Goal: Transaction & Acquisition: Purchase product/service

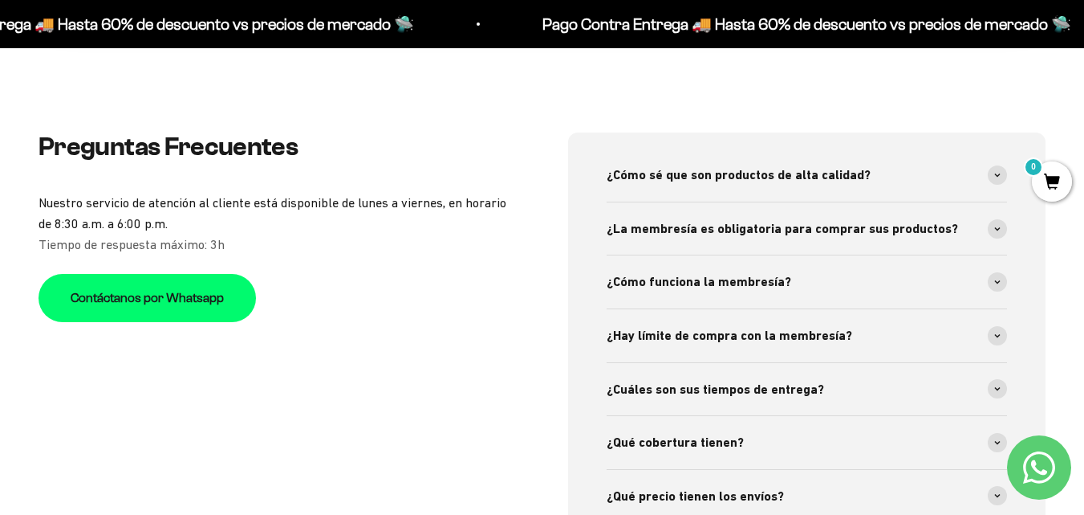
scroll to position [5014, 0]
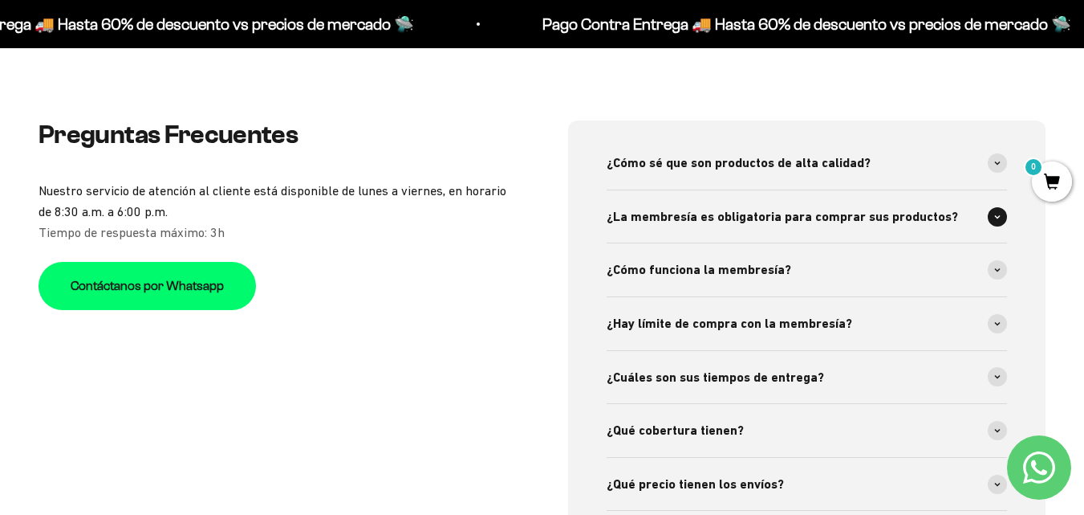
click at [995, 207] on span at bounding box center [997, 216] width 19 height 19
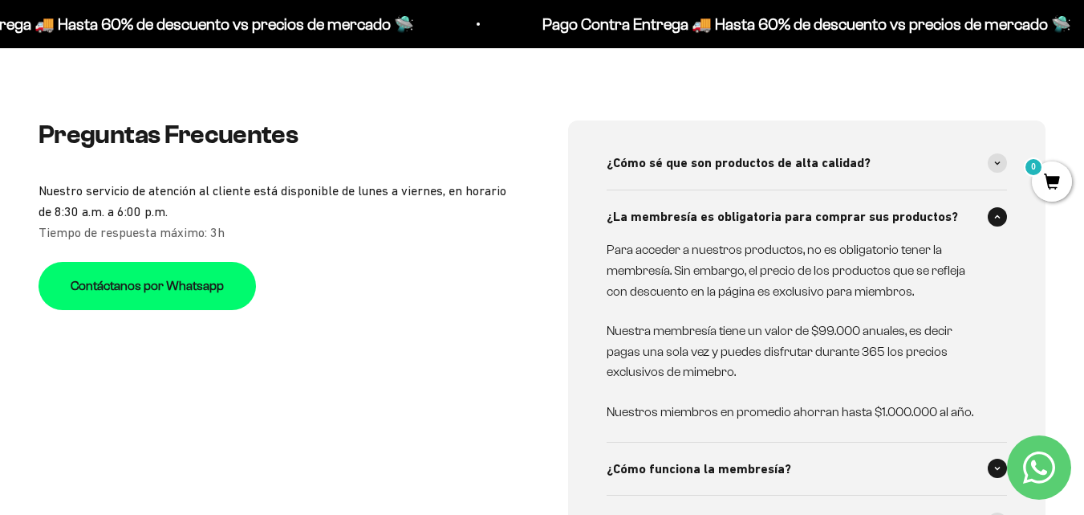
click at [998, 458] on span at bounding box center [997, 467] width 19 height 19
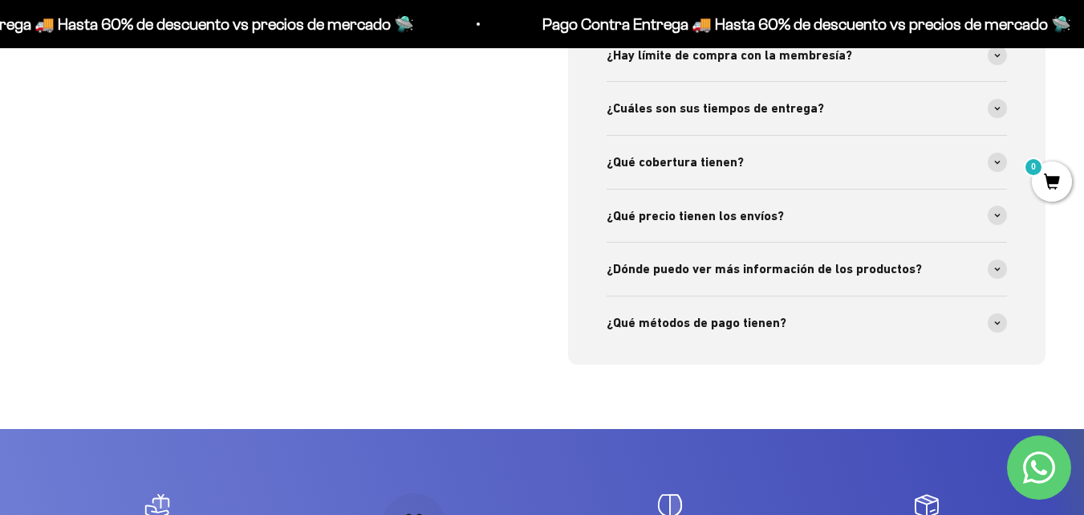
scroll to position [5712, 0]
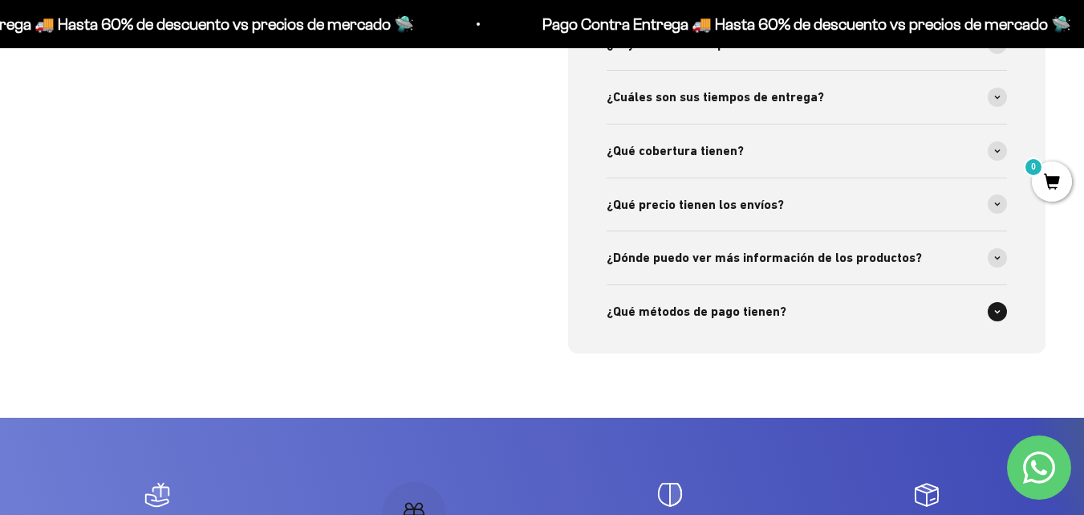
click at [990, 302] on span at bounding box center [997, 311] width 19 height 19
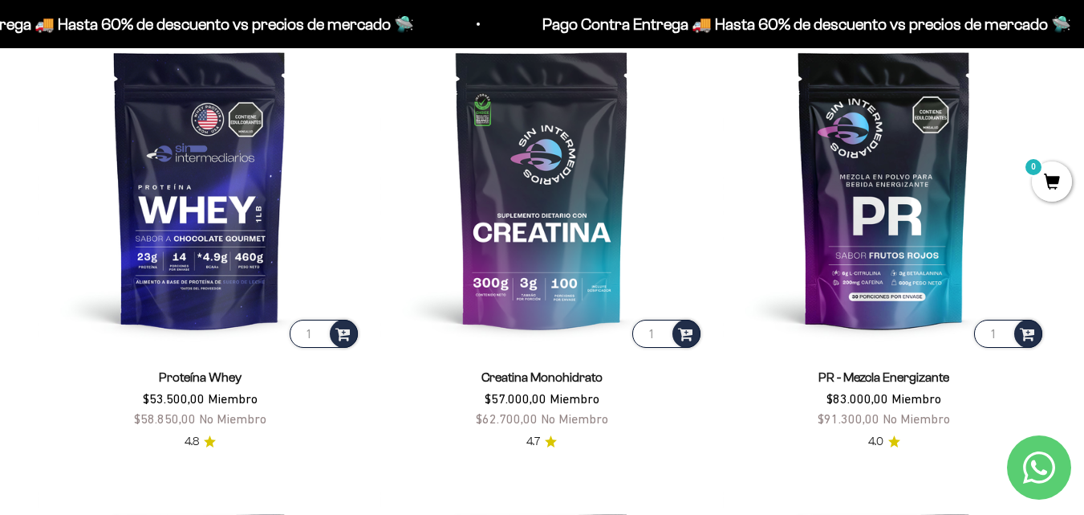
scroll to position [589, 0]
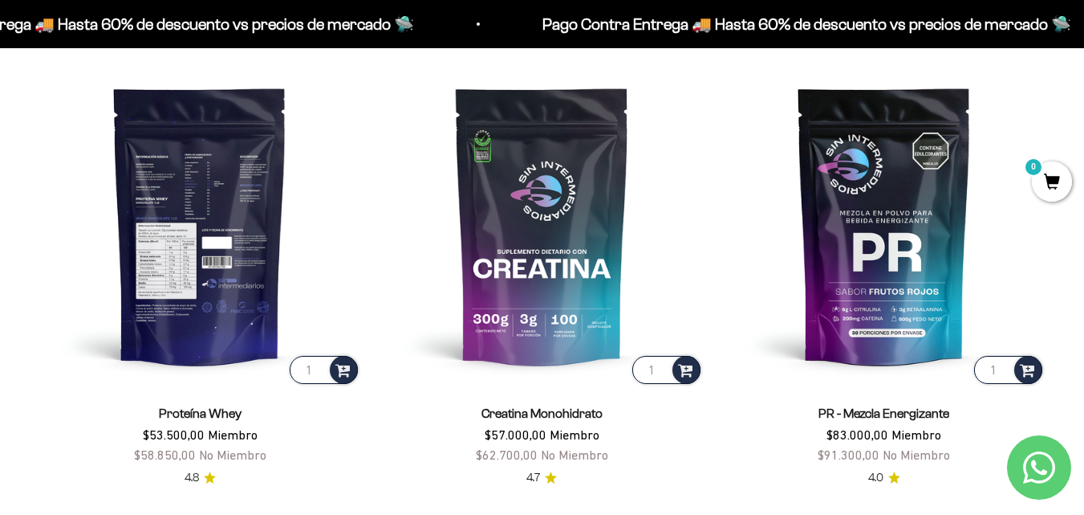
click at [207, 221] on img at bounding box center [200, 224] width 323 height 323
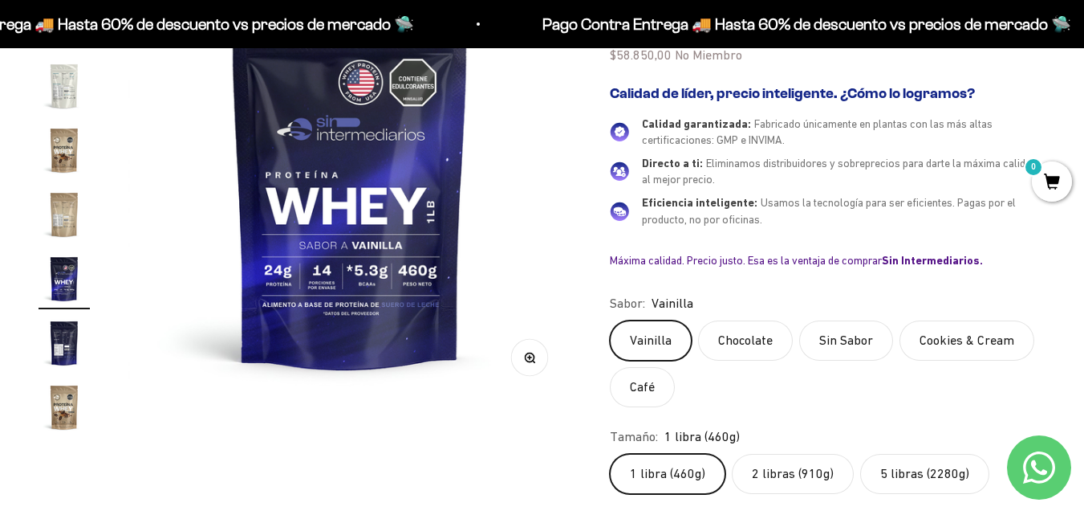
scroll to position [258, 0]
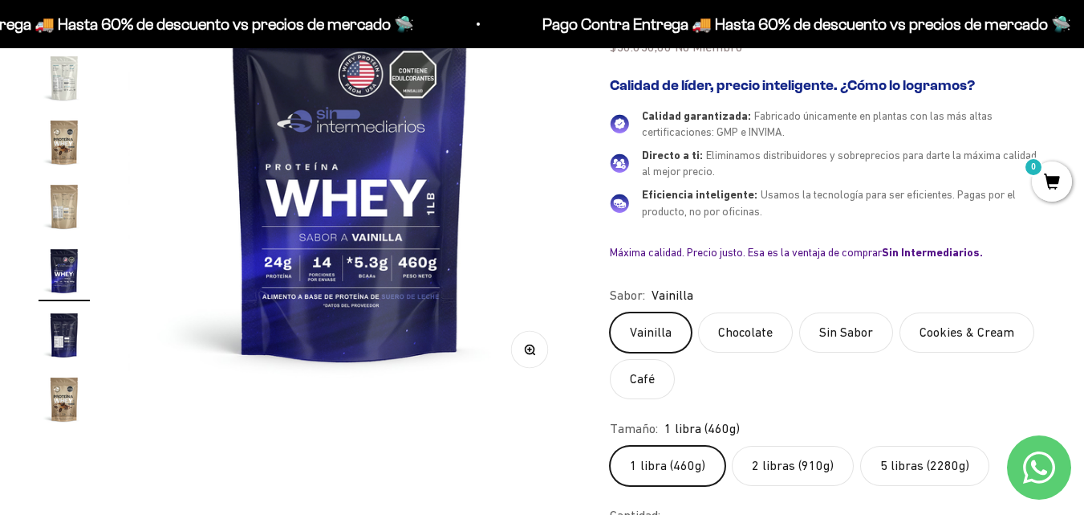
click at [957, 328] on label "Cookies & Cream" at bounding box center [967, 332] width 135 height 40
click at [610, 312] on input "Cookies & Cream" at bounding box center [609, 311] width 1 height 1
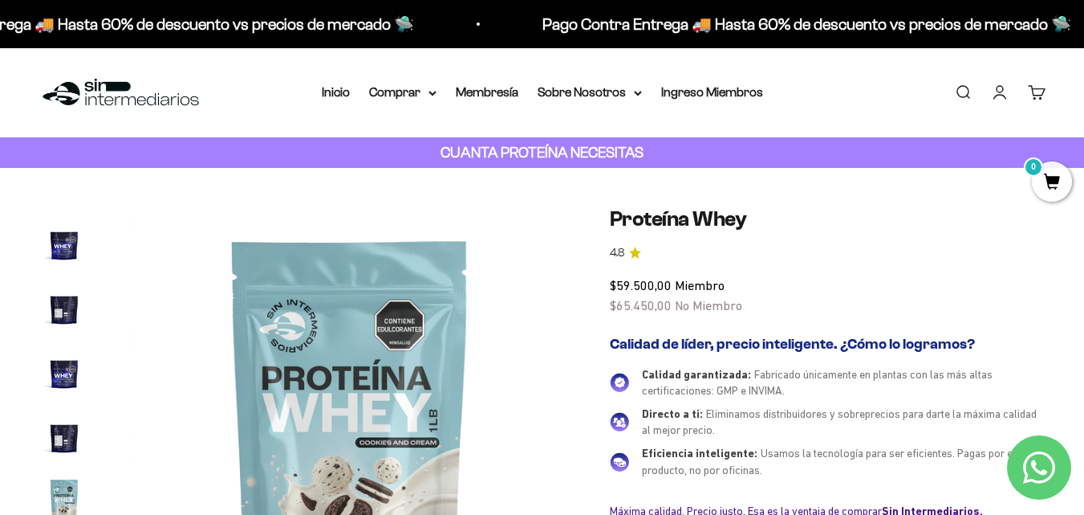
click at [58, 306] on img "Ir al artículo 11" at bounding box center [64, 308] width 51 height 51
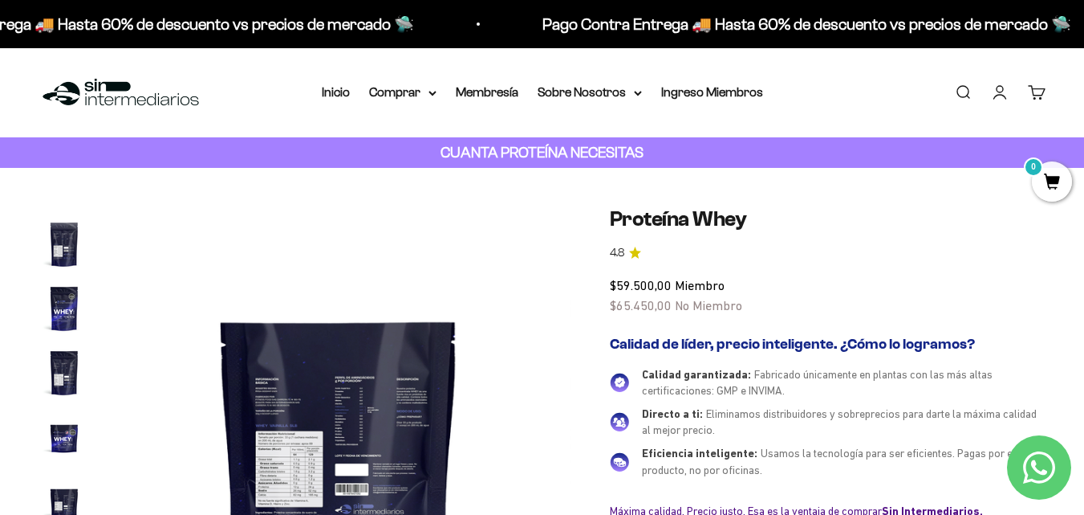
scroll to position [0, 4526]
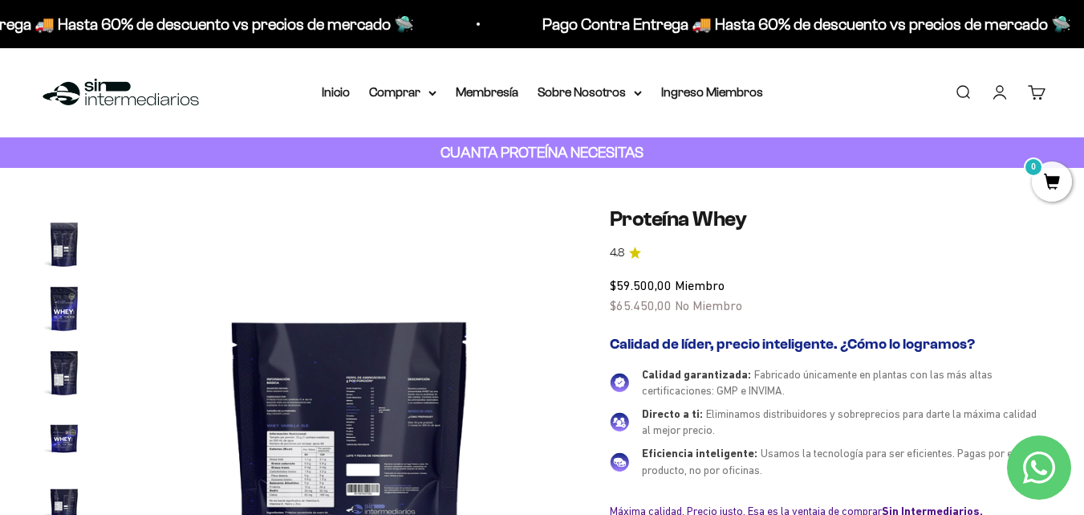
click at [69, 385] on img "Ir al artículo 9" at bounding box center [64, 372] width 51 height 51
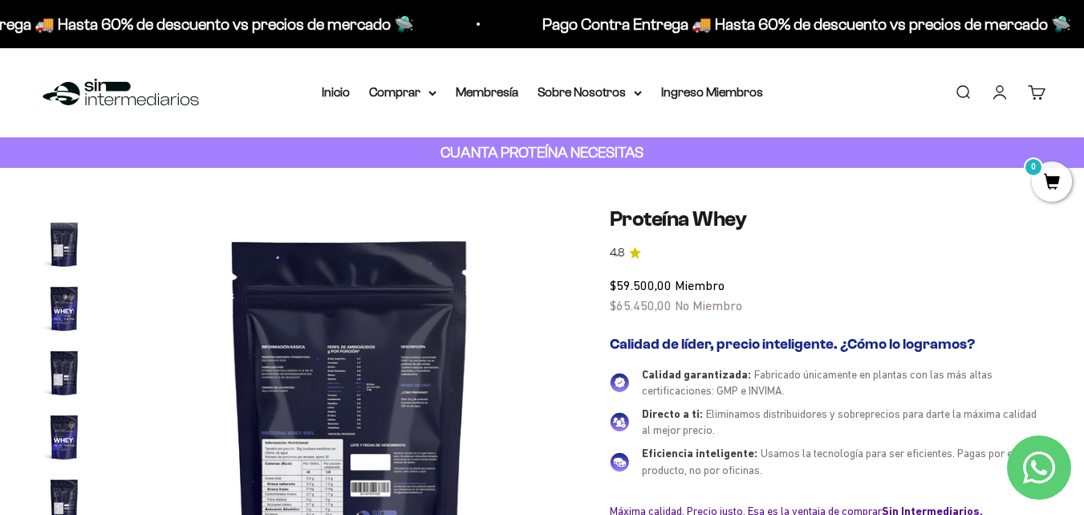
click at [70, 429] on img "Ir al artículo 8" at bounding box center [64, 436] width 51 height 51
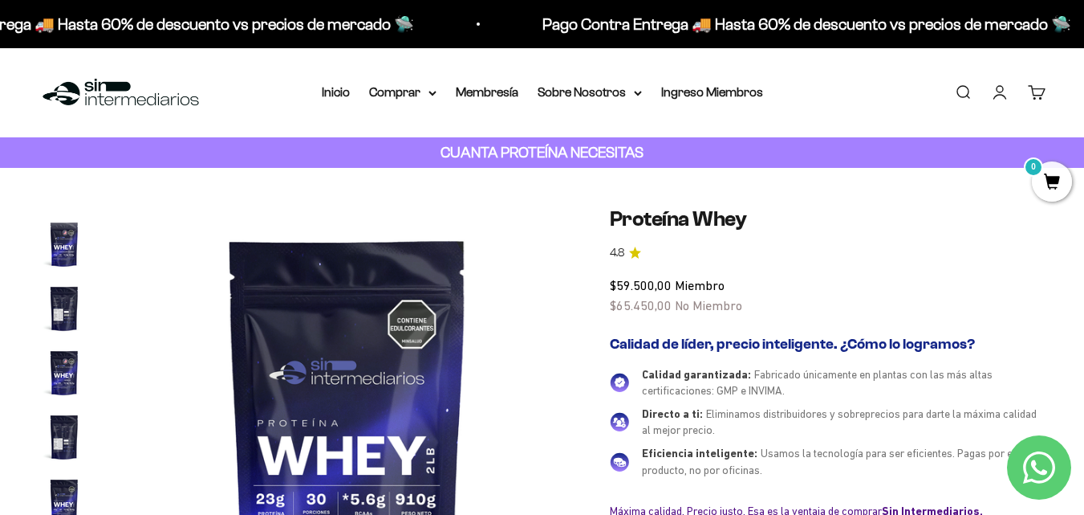
scroll to position [0, 3168]
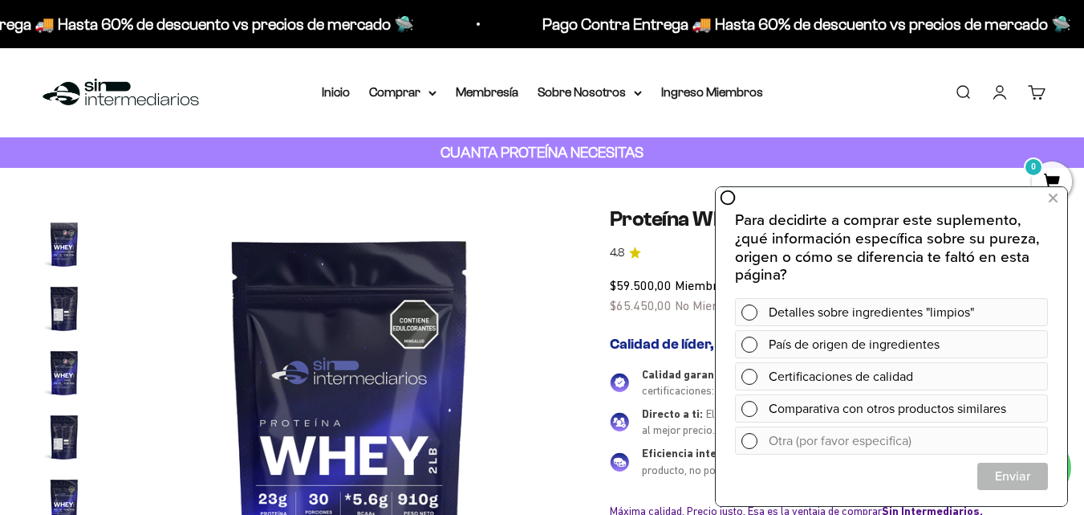
click at [63, 499] on img "Ir al artículo 8" at bounding box center [64, 500] width 51 height 51
click at [1050, 201] on icon at bounding box center [1053, 198] width 9 height 21
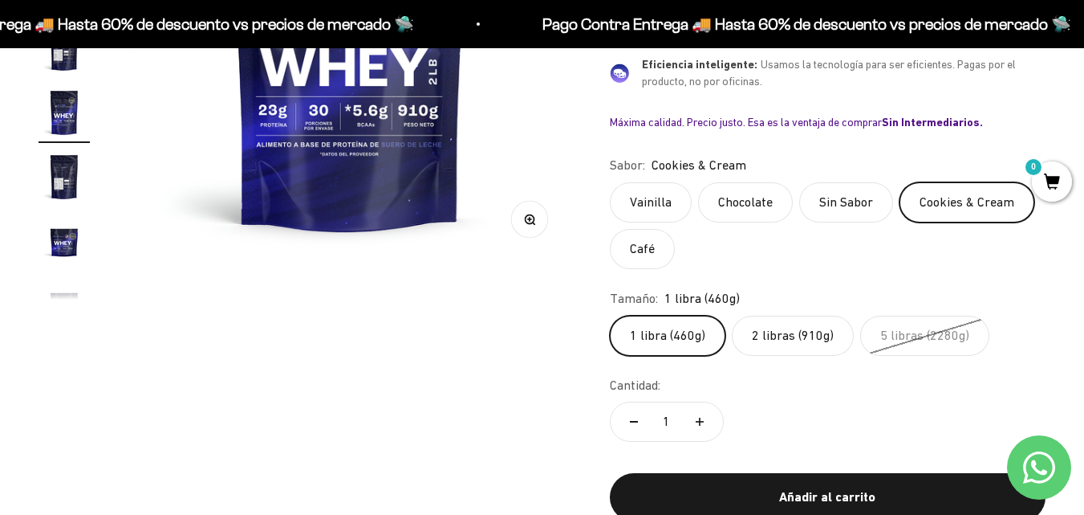
scroll to position [413, 0]
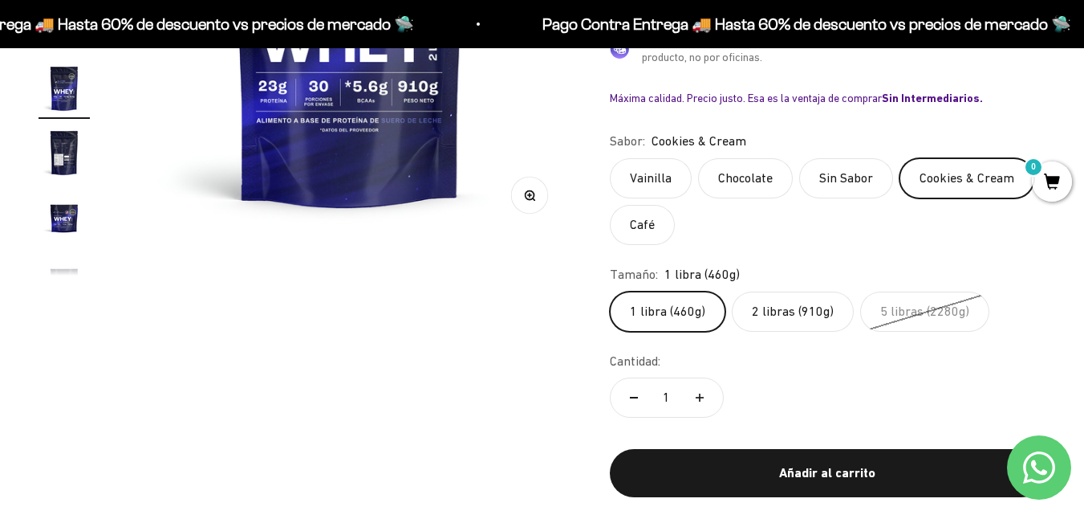
click at [934, 189] on label "Cookies & Cream" at bounding box center [967, 178] width 135 height 40
click at [610, 158] on input "Cookies & Cream" at bounding box center [609, 157] width 1 height 1
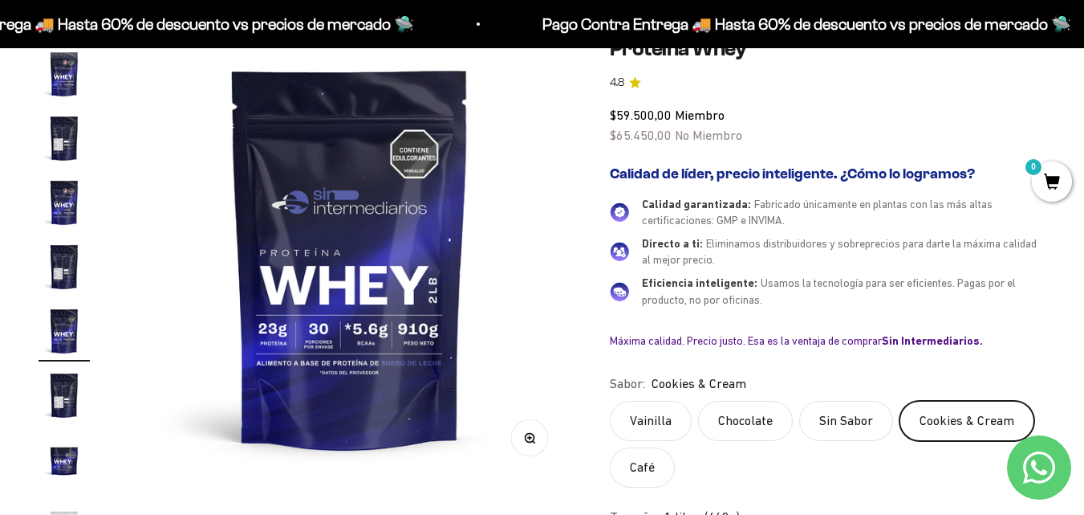
scroll to position [40, 0]
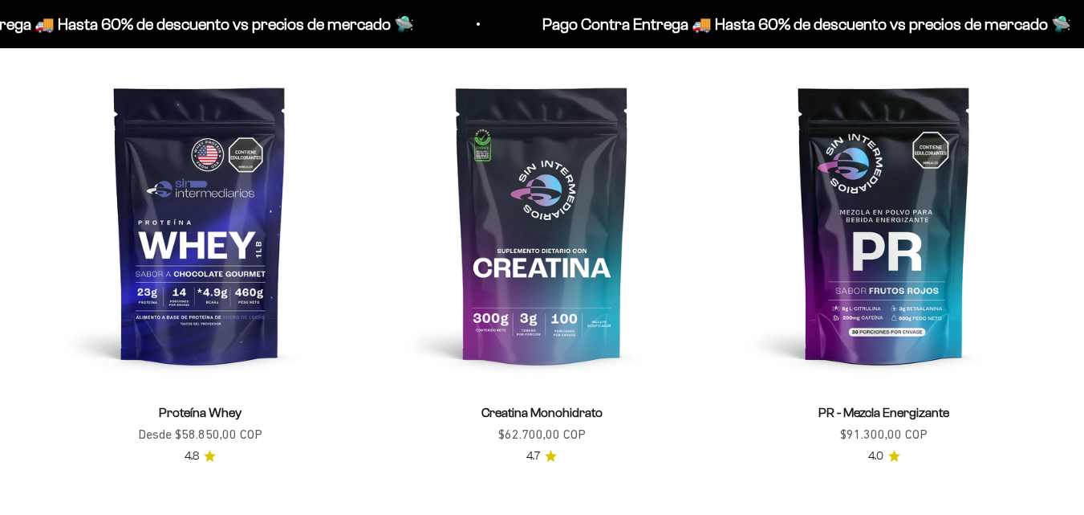
scroll to position [589, 0]
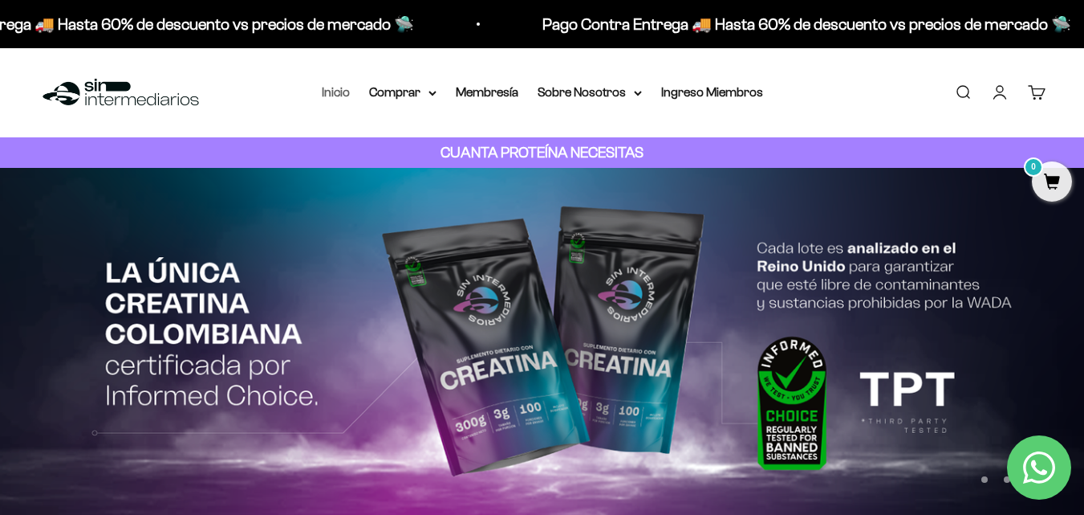
click at [342, 94] on link "Inicio" at bounding box center [336, 92] width 28 height 14
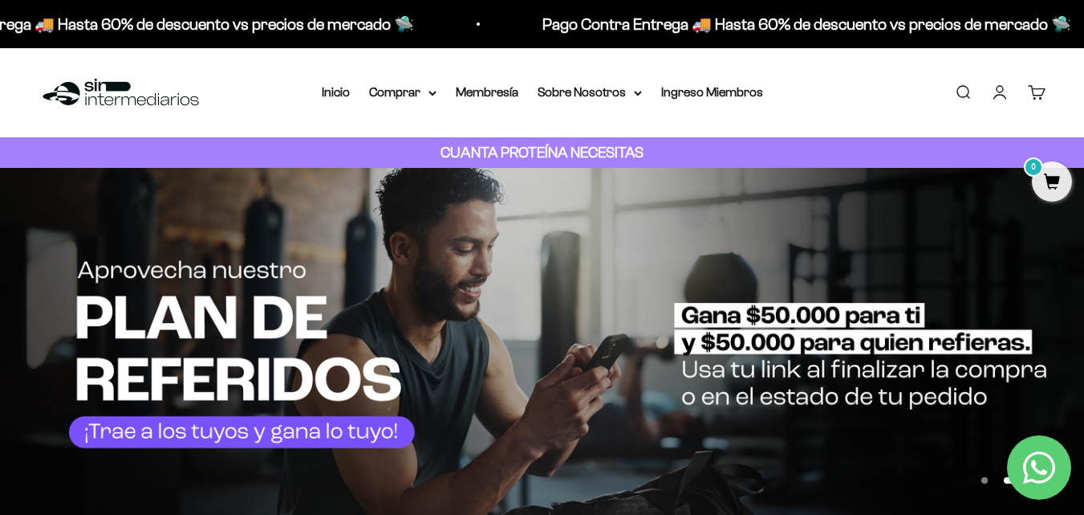
click at [461, 381] on img at bounding box center [542, 345] width 1084 height 354
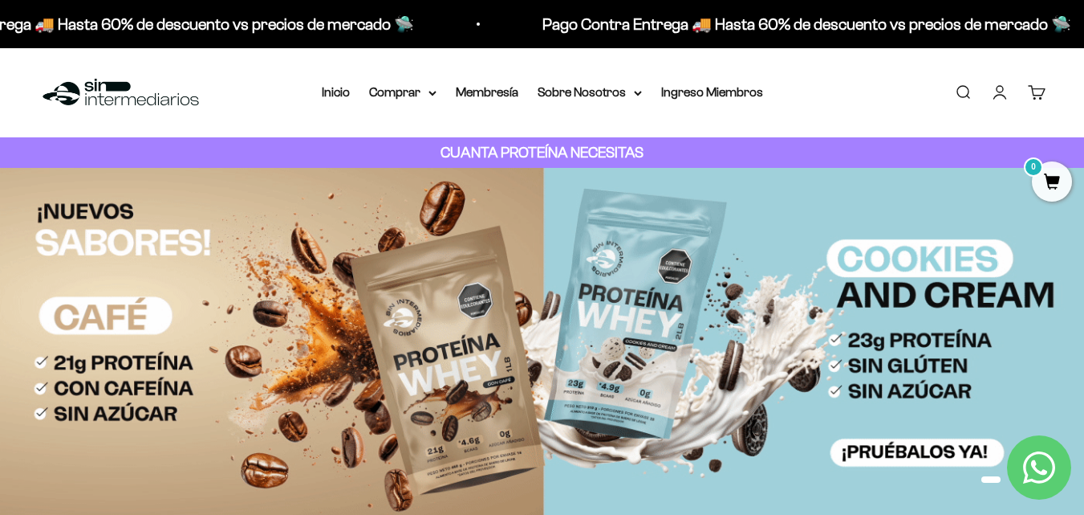
click at [461, 381] on img at bounding box center [542, 344] width 1084 height 353
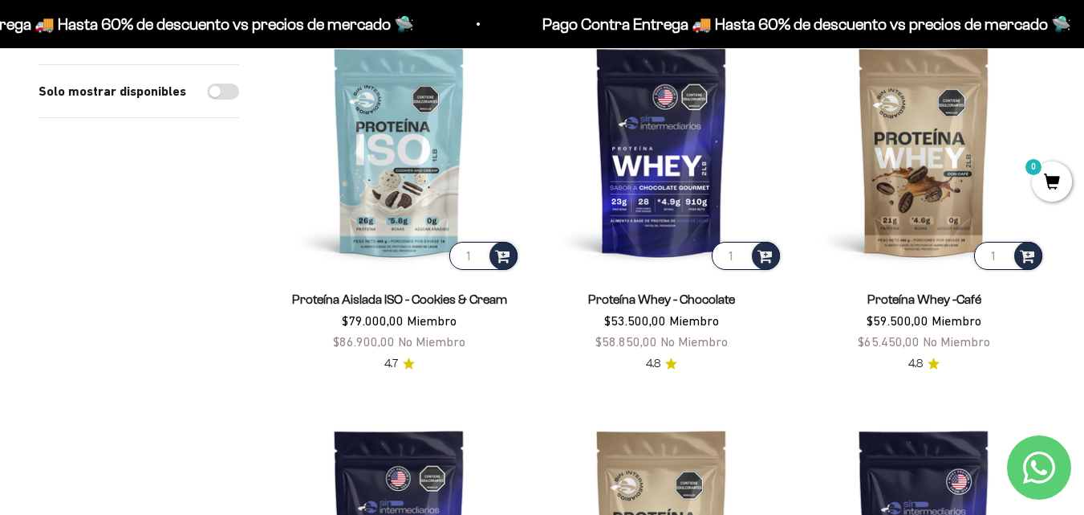
scroll to position [981, 0]
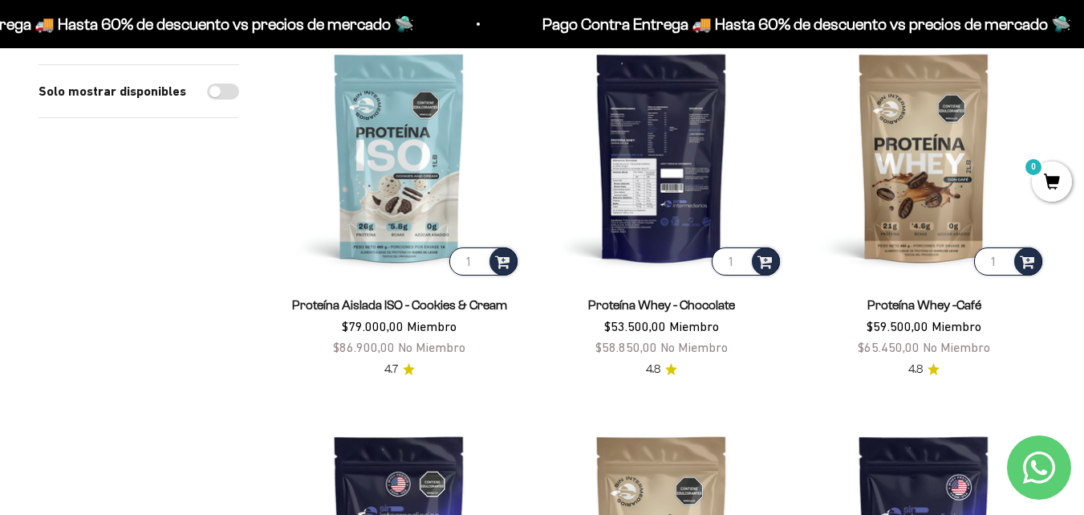
click at [600, 186] on img at bounding box center [661, 156] width 243 height 243
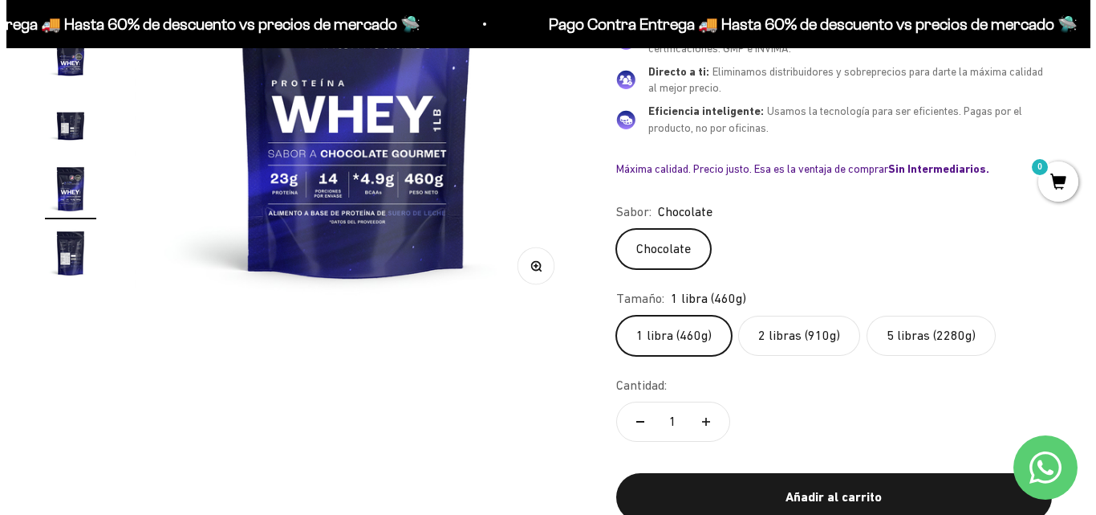
scroll to position [360, 0]
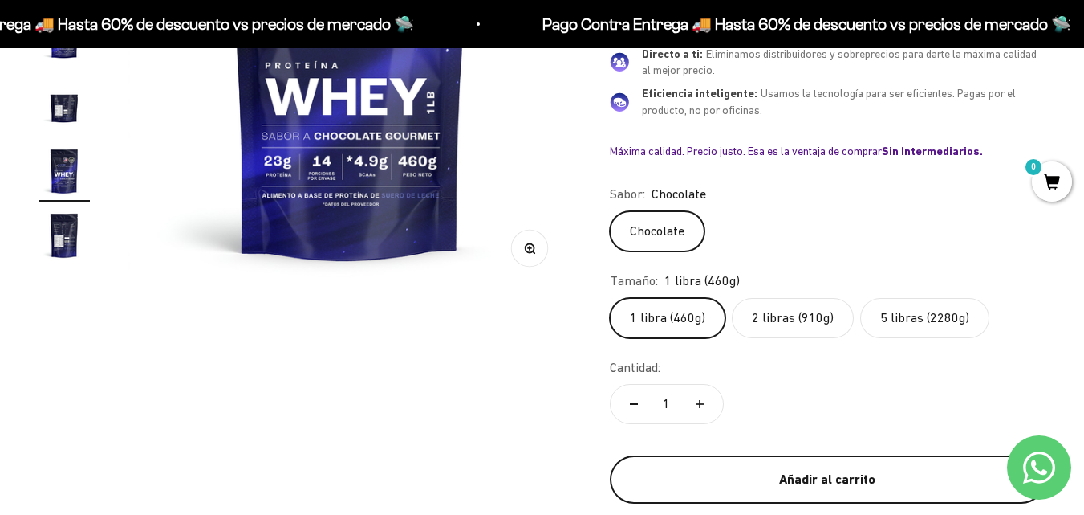
click at [794, 483] on div "Añadir al carrito" at bounding box center [828, 479] width 372 height 21
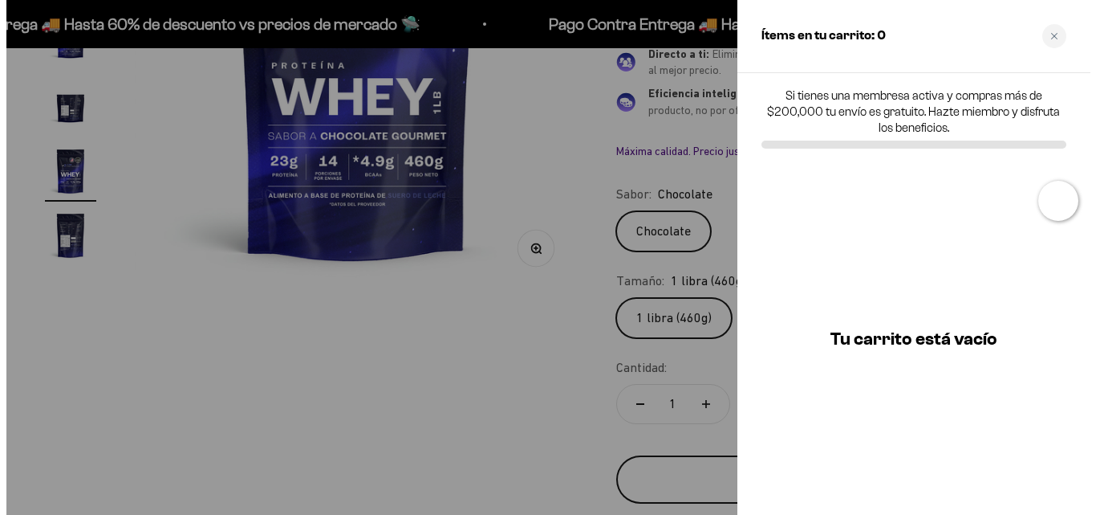
scroll to position [0, 2296]
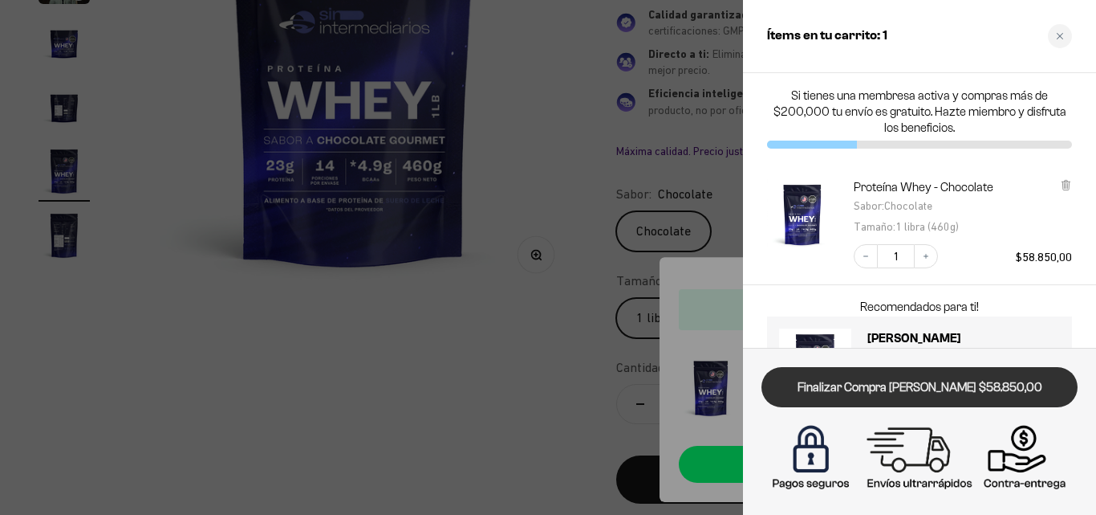
click at [950, 391] on link "Finalizar Compra [PERSON_NAME] $58.850,00" at bounding box center [920, 387] width 316 height 41
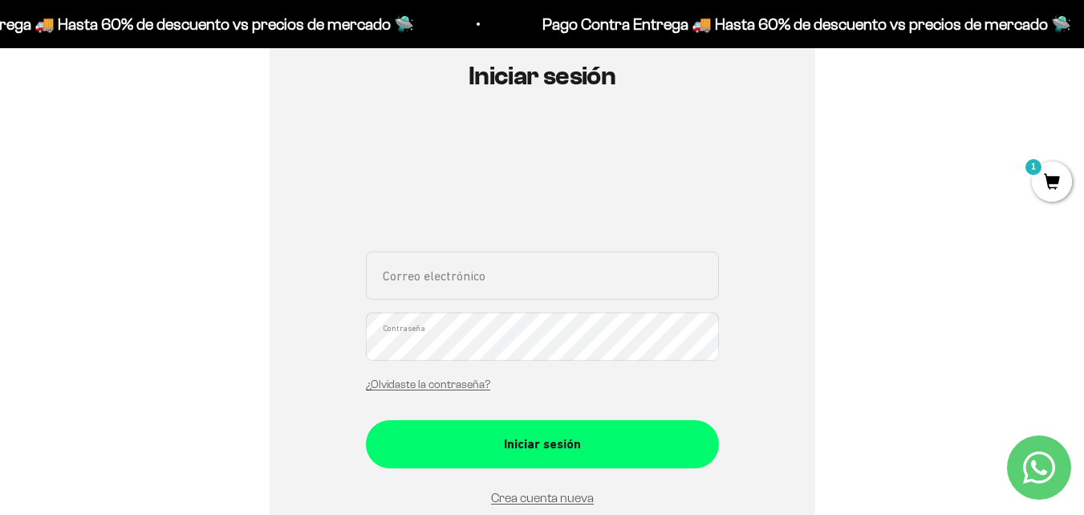
scroll to position [189, 0]
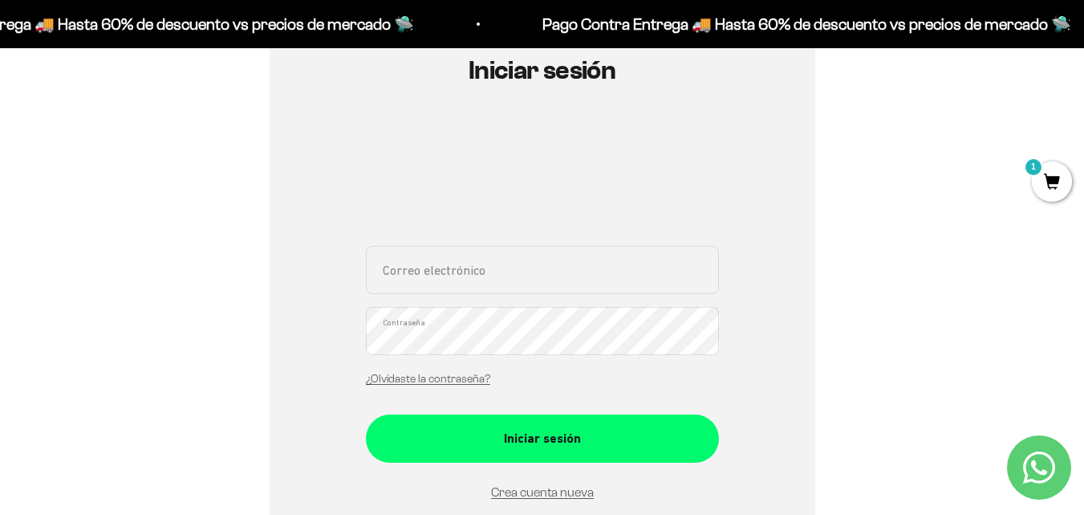
click at [376, 283] on input "Correo electrónico" at bounding box center [542, 270] width 353 height 48
type input "[EMAIL_ADDRESS][DOMAIN_NAME]"
click at [366, 414] on button "Iniciar sesión" at bounding box center [542, 438] width 353 height 48
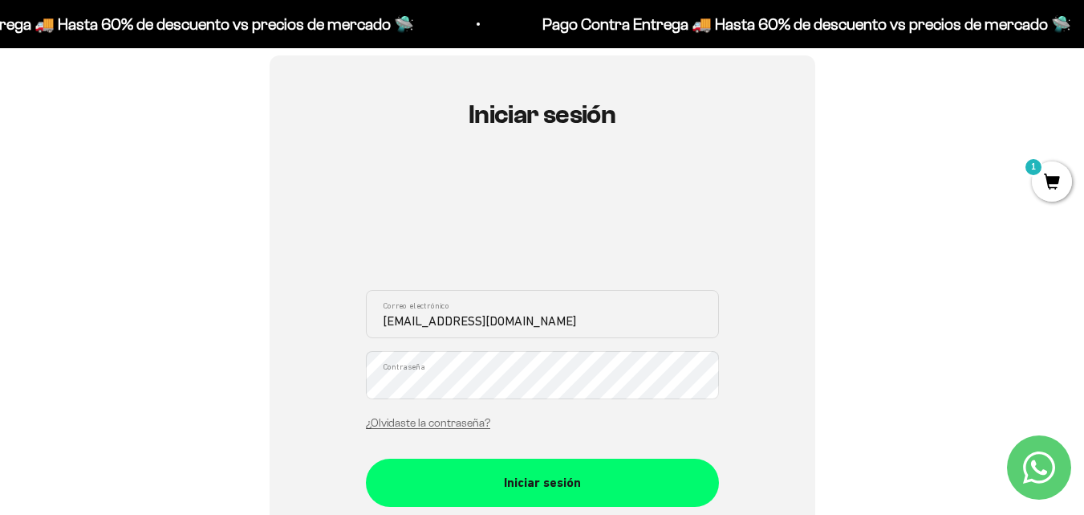
scroll to position [141, 0]
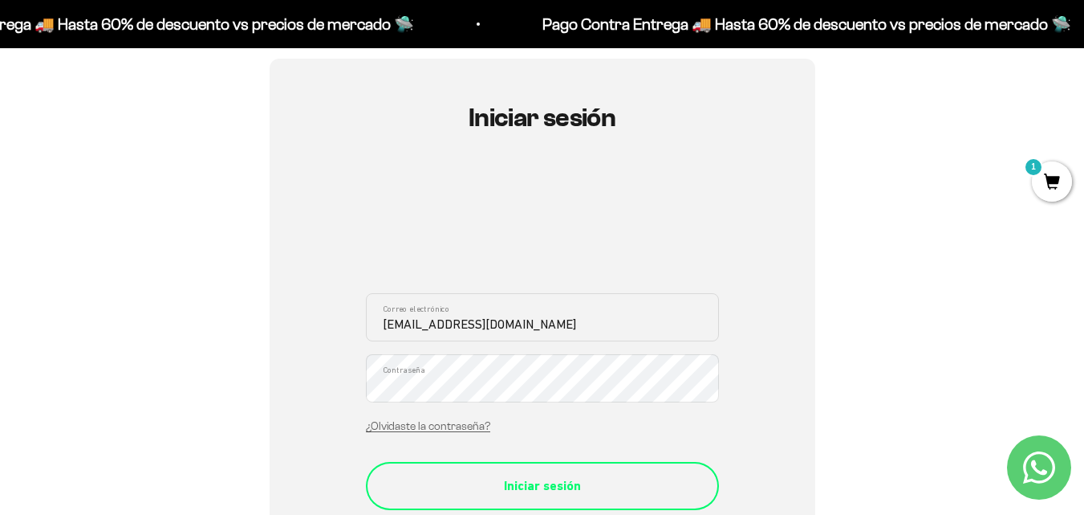
click at [556, 495] on div "Iniciar sesión" at bounding box center [542, 485] width 289 height 21
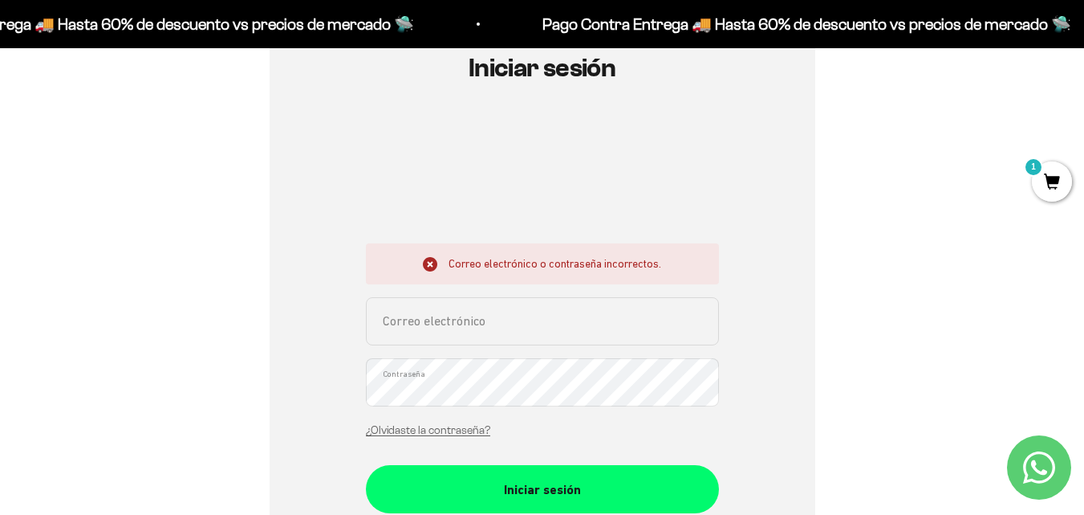
scroll to position [197, 0]
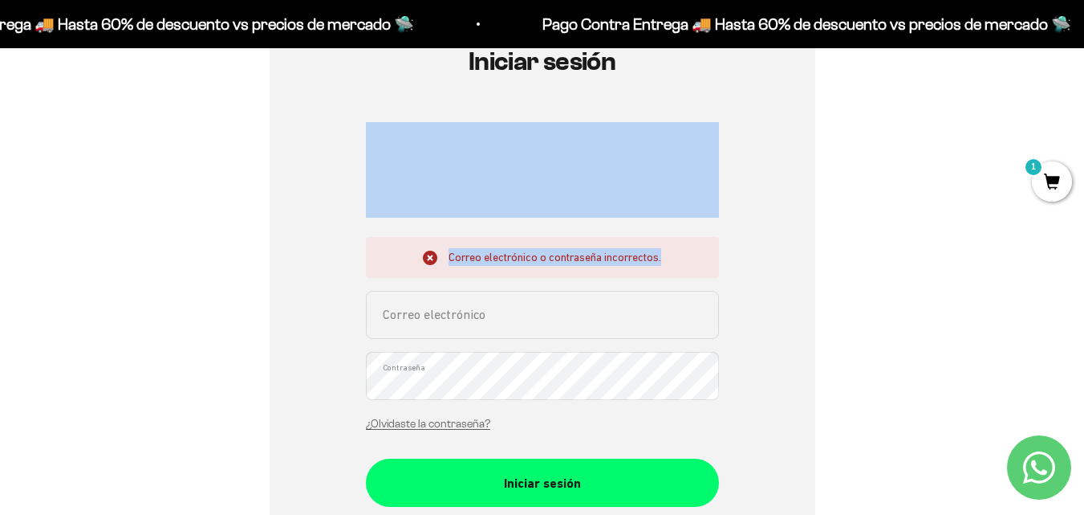
drag, startPoint x: 328, startPoint y: 210, endPoint x: 423, endPoint y: 315, distance: 142.1
click at [423, 315] on div "Iniciar sesión Correo electrónico o contraseña incorrectos. Correo electrónico …" at bounding box center [543, 333] width 546 height 662
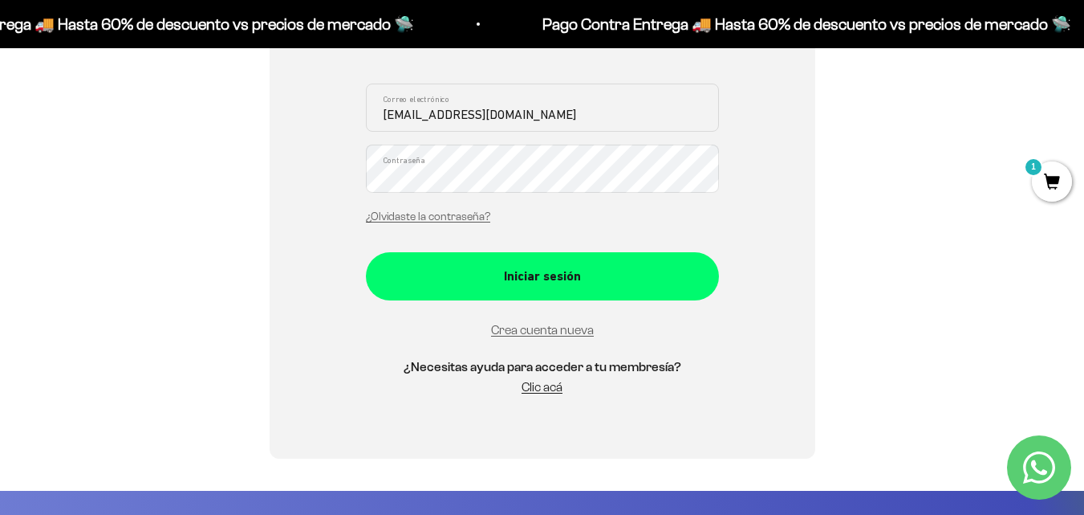
scroll to position [348, 0]
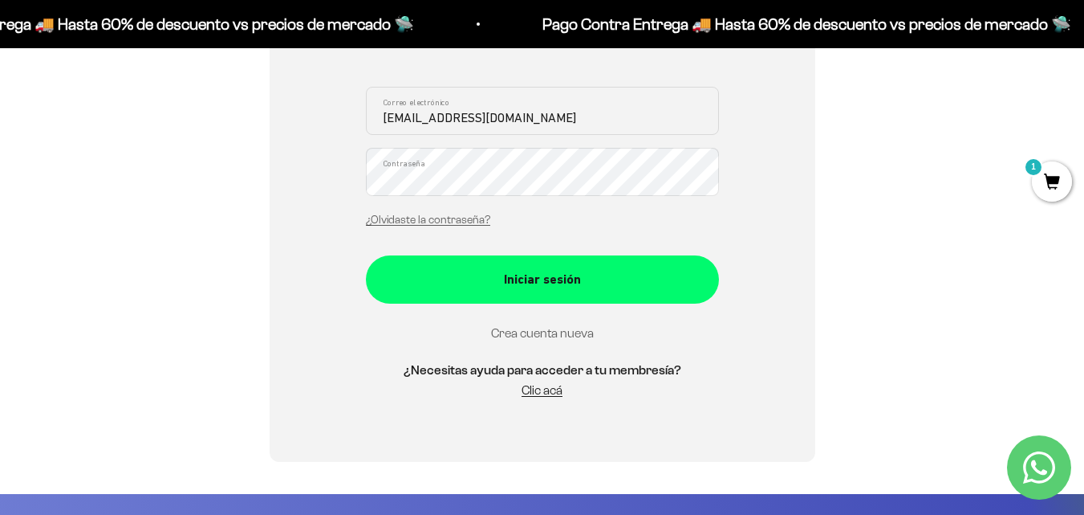
click at [539, 335] on link "Crea cuenta nueva" at bounding box center [542, 333] width 103 height 14
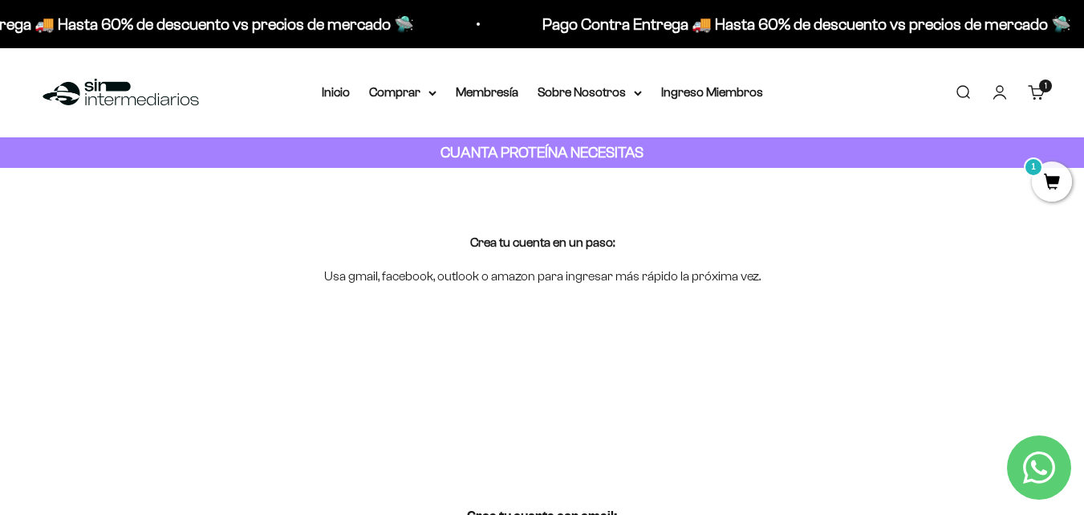
scroll to position [199, 0]
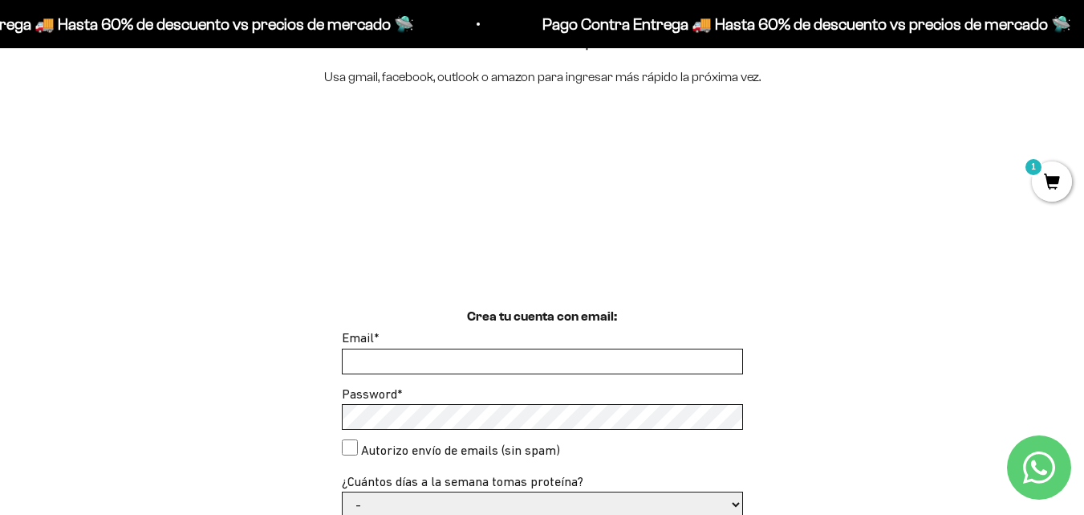
click at [372, 364] on input "Email *" at bounding box center [543, 361] width 400 height 24
type input "[EMAIL_ADDRESS][DOMAIN_NAME]"
click at [351, 449] on consent"] "Autorizo envío de emails (sin spam)" at bounding box center [350, 447] width 16 height 16
checkbox consent"] "true"
click at [494, 364] on input "[EMAIL_ADDRESS][DOMAIN_NAME]" at bounding box center [543, 361] width 400 height 24
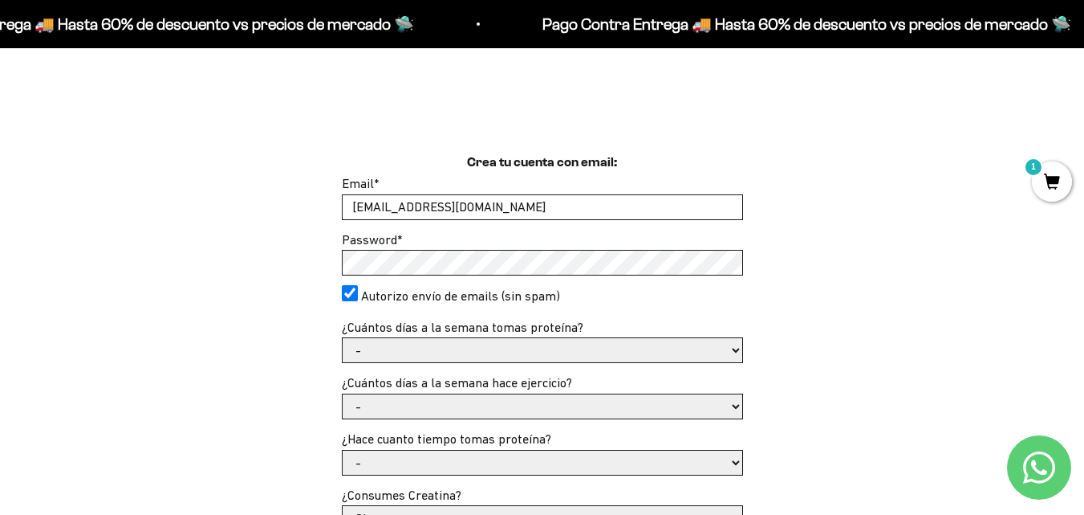
scroll to position [356, 0]
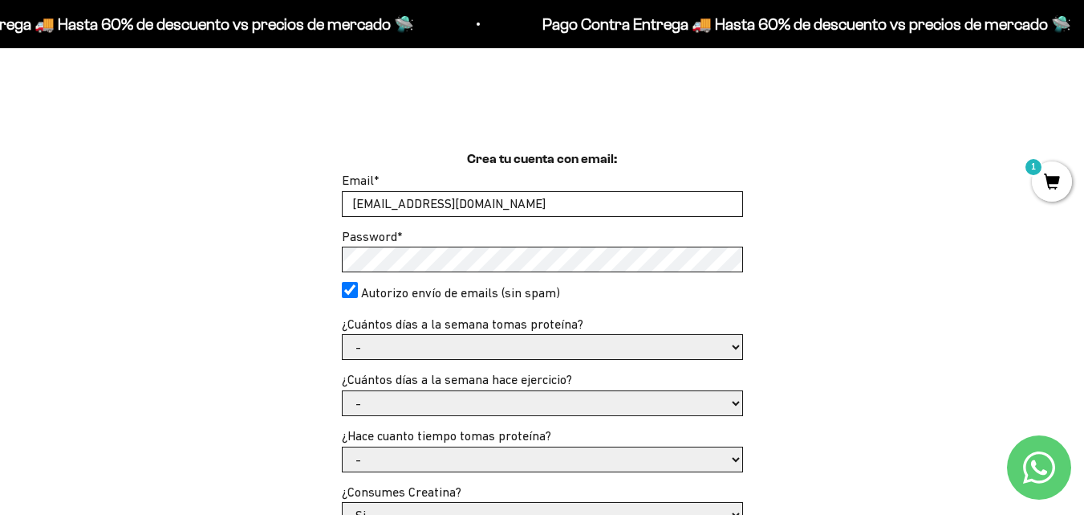
drag, startPoint x: 492, startPoint y: 201, endPoint x: 415, endPoint y: 205, distance: 77.1
click at [415, 205] on input "[EMAIL_ADDRESS][DOMAIN_NAME]" at bounding box center [543, 204] width 400 height 24
type input "[EMAIL_ADDRESS][DOMAIN_NAME]"
click at [734, 344] on select "- 1 o 2 3 a 5 6 o 7" at bounding box center [543, 347] width 400 height 24
select select "3 a 5"
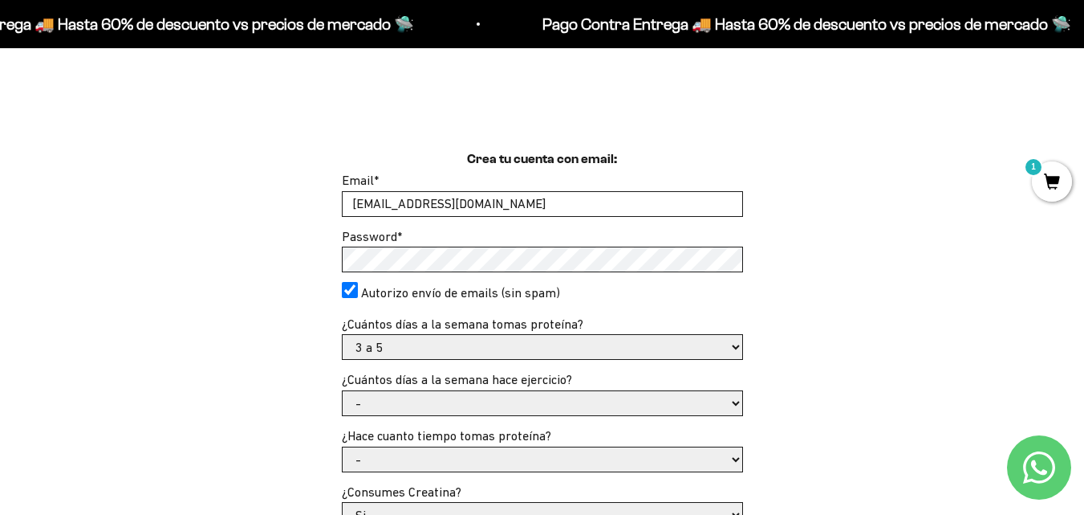
click at [343, 335] on select "- 1 o 2 3 a 5 6 o 7" at bounding box center [543, 347] width 400 height 24
click at [734, 397] on select "- No hago 1 a 2 días 3 a 5 días 6 o 7 días" at bounding box center [543, 403] width 400 height 24
select select "3 a 5 días"
click at [343, 391] on select "- No hago 1 a 2 días 3 a 5 días 6 o 7 días" at bounding box center [543, 403] width 400 height 24
click at [737, 456] on select "- Apenas estoy empezando Menos de 6 meses Más de 6 meses Hace más de un año" at bounding box center [543, 459] width 400 height 24
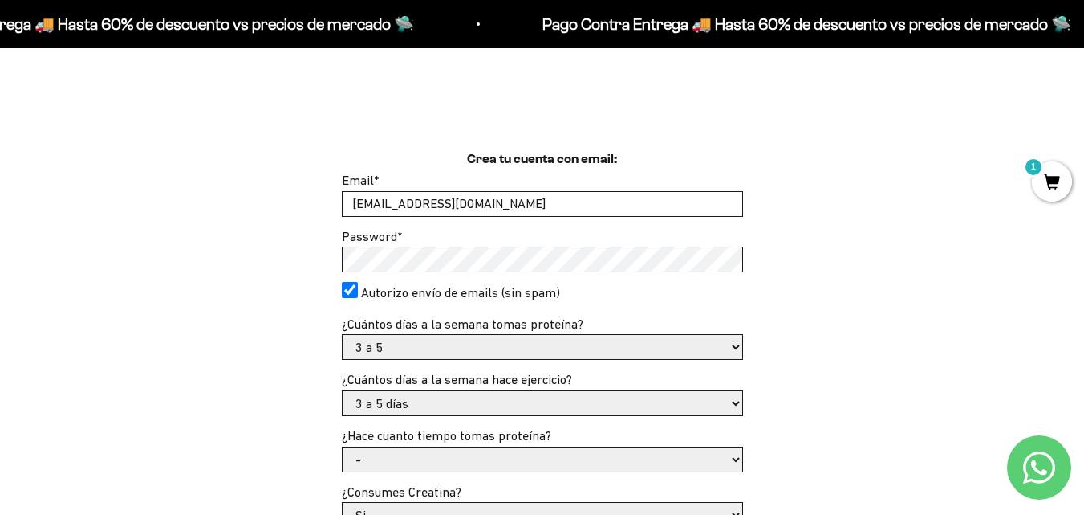
select select "Más de 6 meses"
click at [343, 447] on select "- Apenas estoy empezando Menos de 6 meses Más de 6 meses Hace más de un año" at bounding box center [543, 459] width 400 height 24
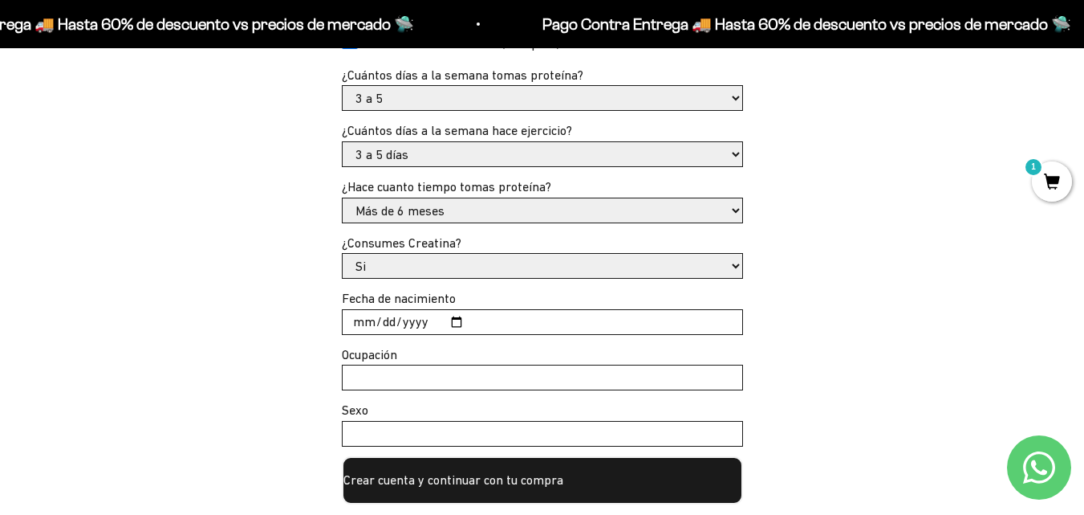
scroll to position [598, 0]
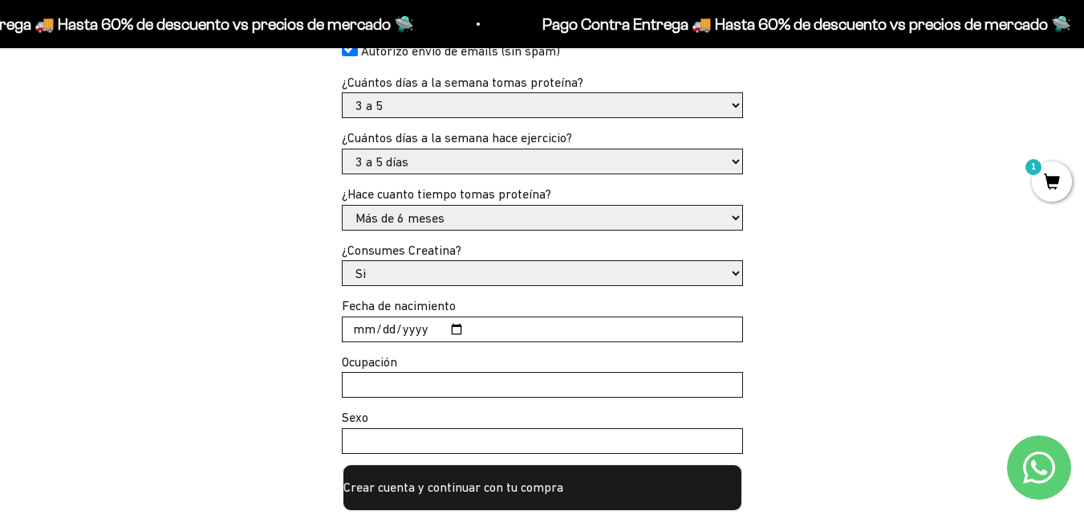
click at [450, 323] on input "Fecha de nacimiento" at bounding box center [543, 329] width 400 height 24
type input "[DATE]"
click at [365, 328] on input "Fecha de nacimiento" at bounding box center [543, 329] width 400 height 24
type input "[DATE]"
click at [387, 384] on input "Ocupación" at bounding box center [543, 384] width 400 height 24
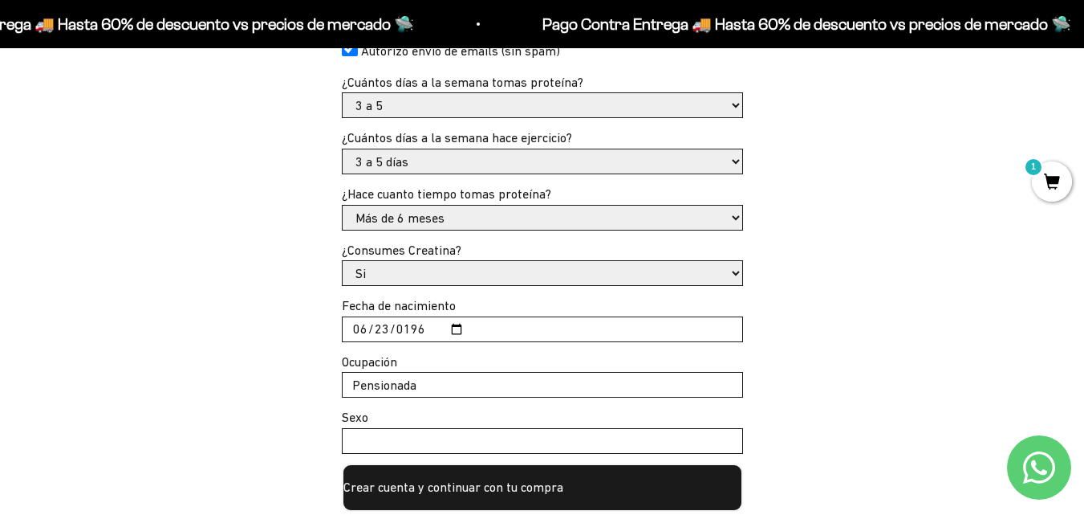
type input "Pensionada"
click at [361, 446] on input "Sexo" at bounding box center [543, 441] width 400 height 24
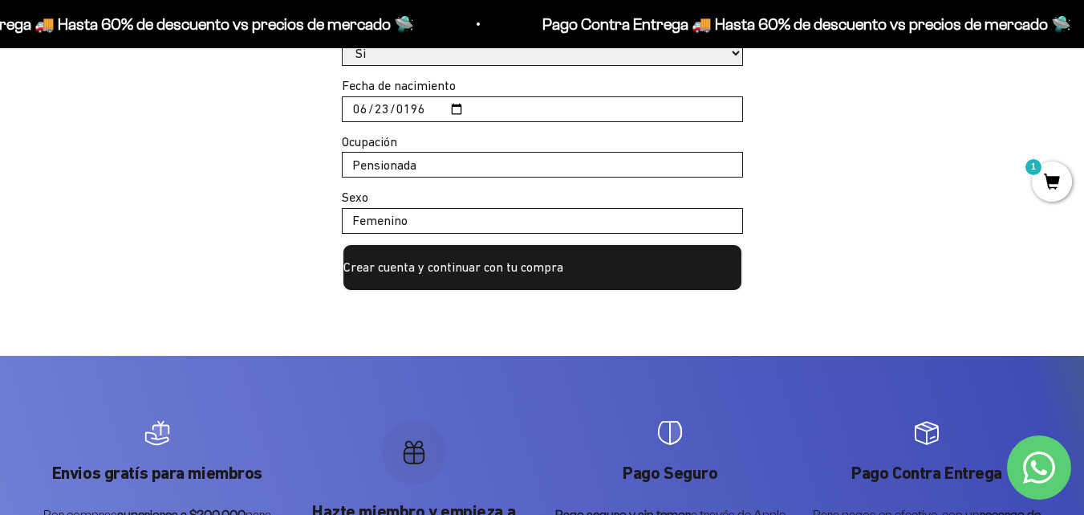
scroll to position [800, 0]
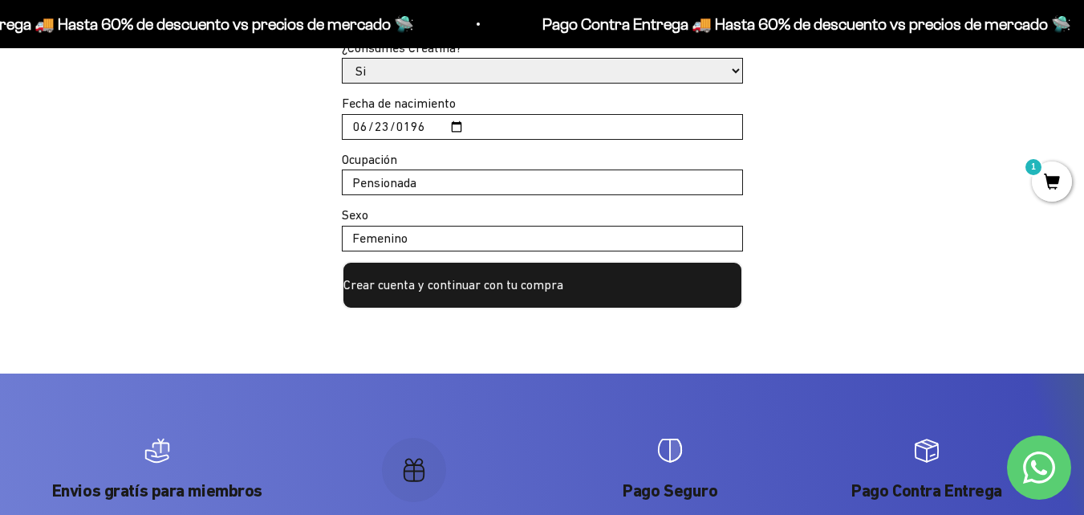
type input "Femenino"
click at [522, 279] on button "Crear cuenta y continuar con tu compra" at bounding box center [542, 285] width 401 height 48
